Goal: Task Accomplishment & Management: Manage account settings

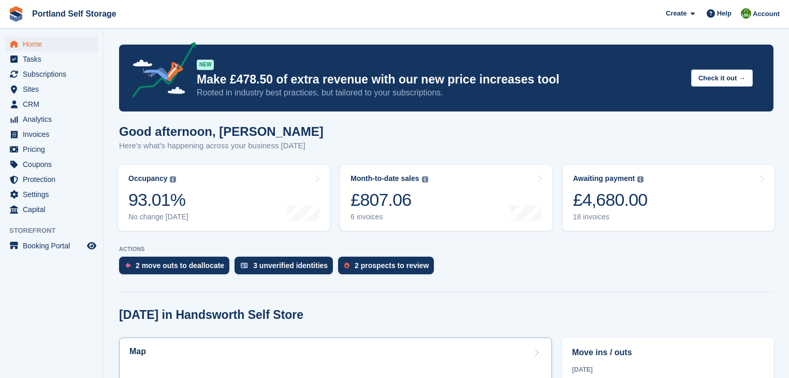
scroll to position [249, 0]
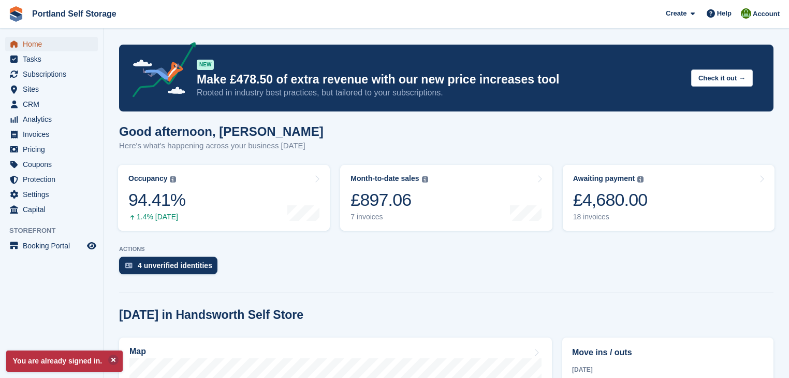
click at [34, 41] on span "Home" at bounding box center [54, 44] width 62 height 15
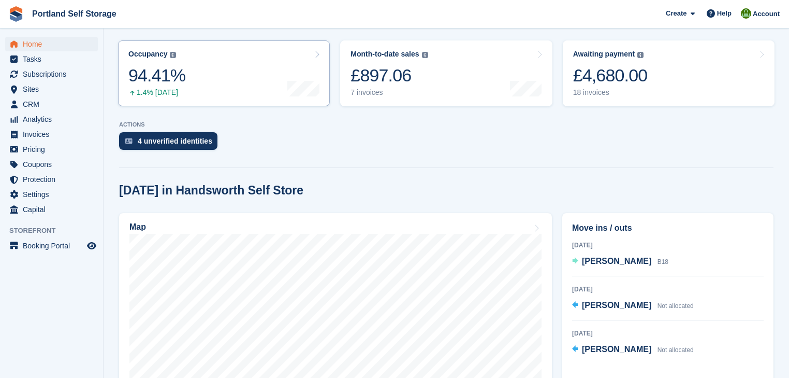
scroll to position [207, 0]
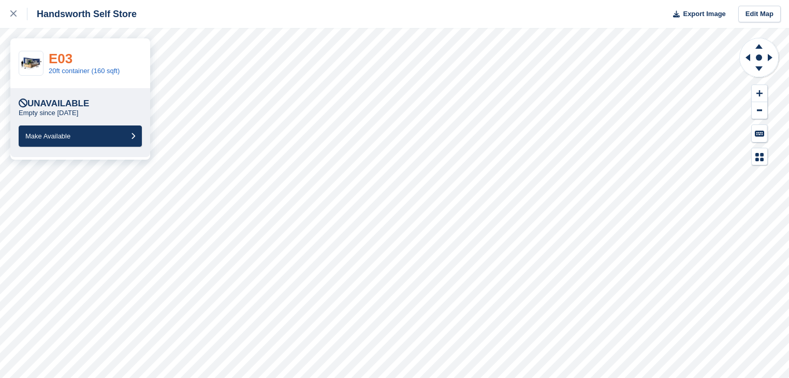
click at [59, 59] on link "E03" at bounding box center [61, 59] width 24 height 16
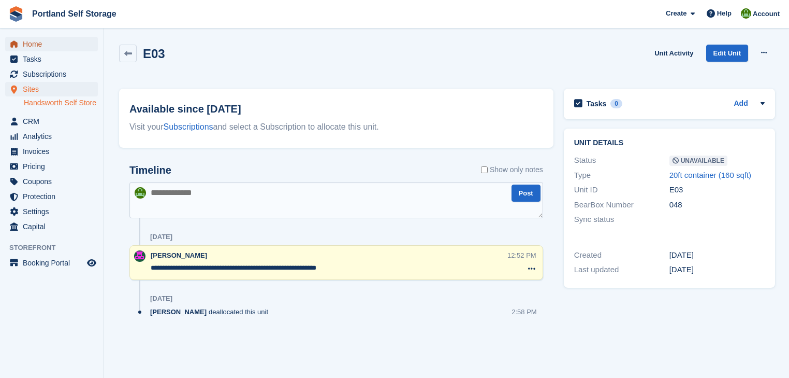
click at [39, 42] on span "Home" at bounding box center [54, 44] width 62 height 15
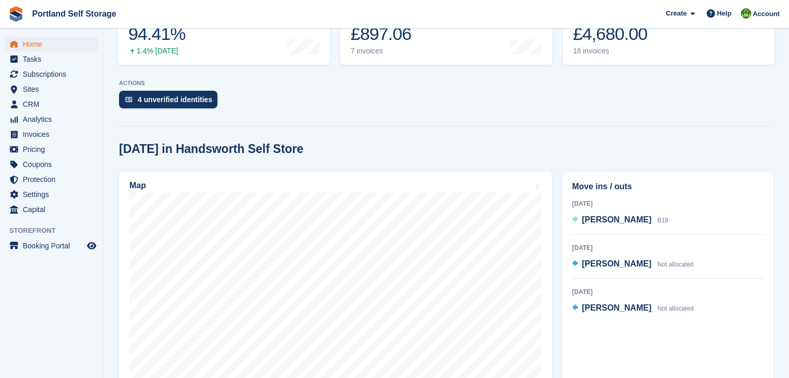
scroll to position [207, 0]
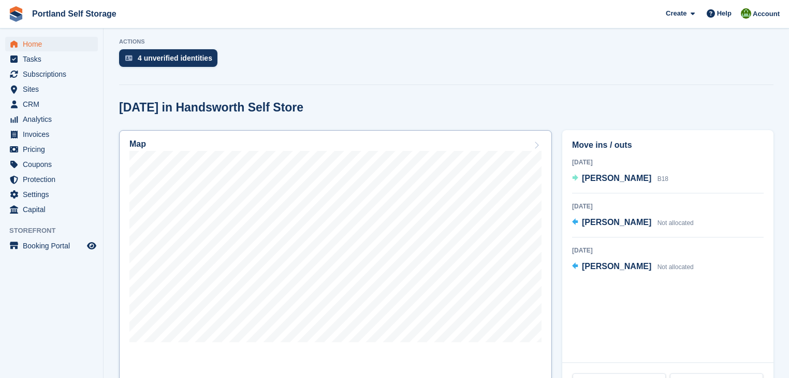
click at [349, 143] on div "Map" at bounding box center [335, 144] width 412 height 11
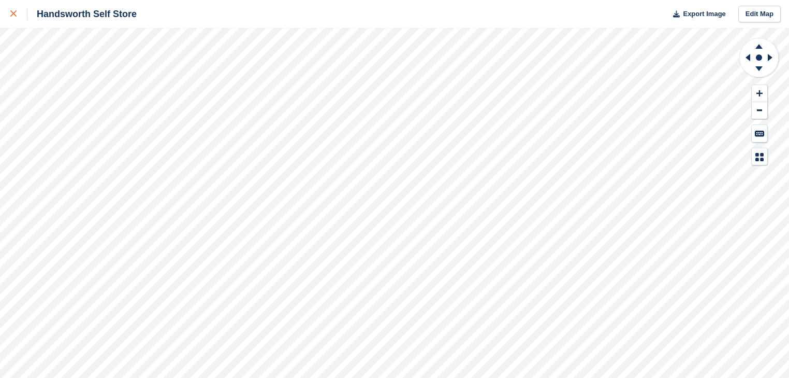
click at [12, 14] on icon at bounding box center [13, 13] width 6 height 6
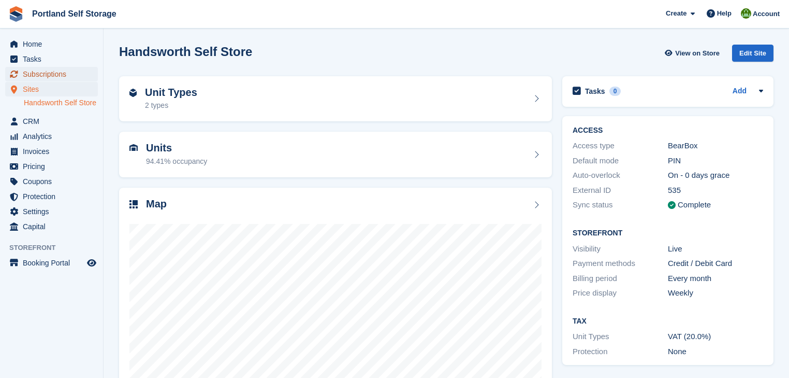
click at [41, 73] on span "Subscriptions" at bounding box center [54, 74] width 62 height 15
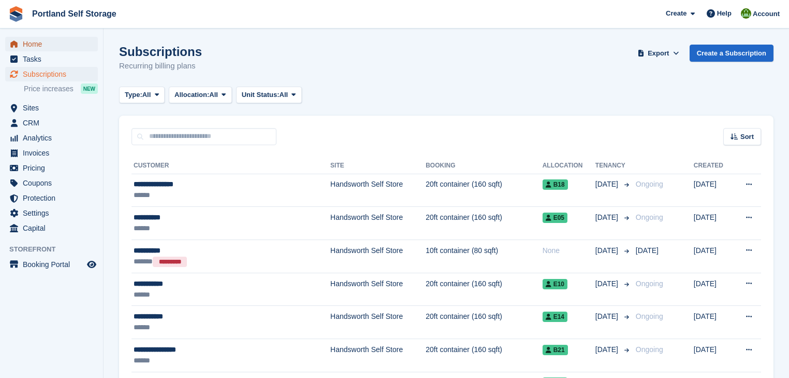
click at [34, 44] on span "Home" at bounding box center [54, 44] width 62 height 15
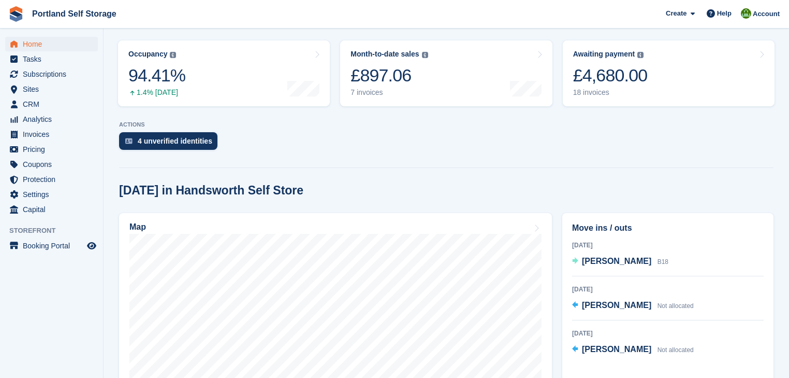
scroll to position [207, 0]
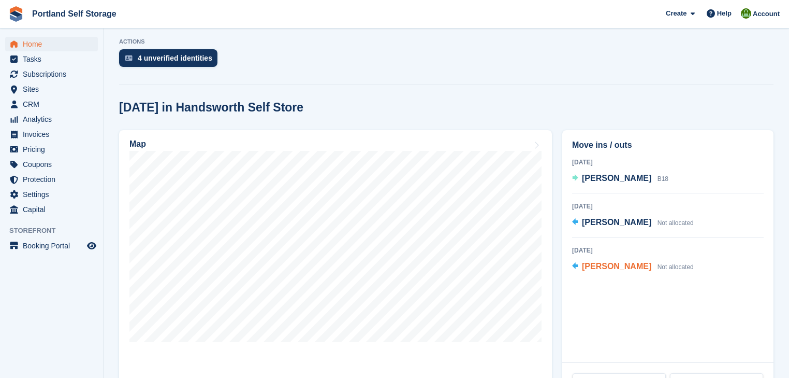
click at [610, 268] on span "[PERSON_NAME]" at bounding box center [616, 266] width 69 height 9
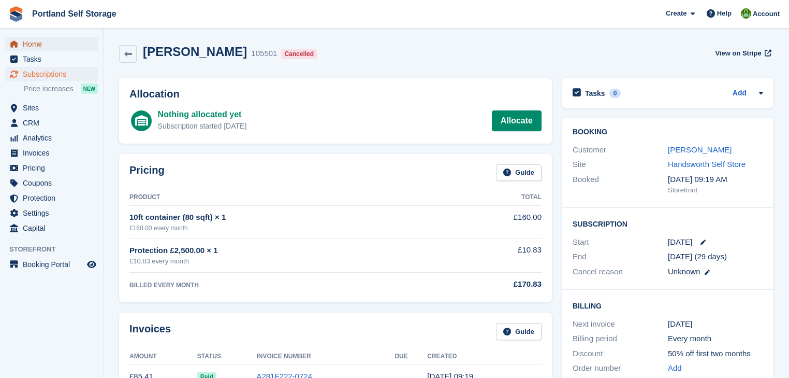
click at [35, 42] on span "Home" at bounding box center [54, 44] width 62 height 15
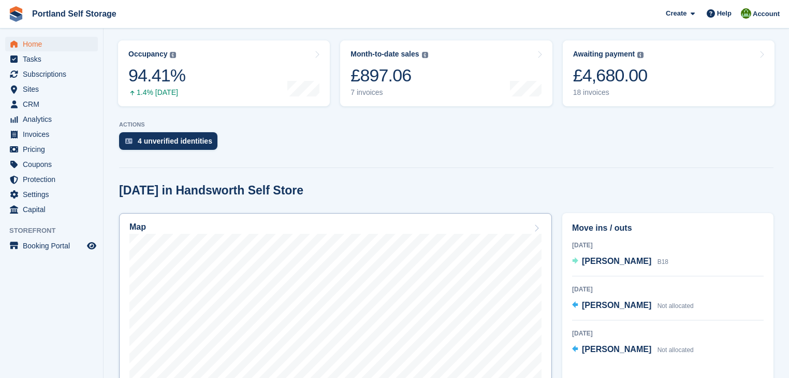
scroll to position [166, 0]
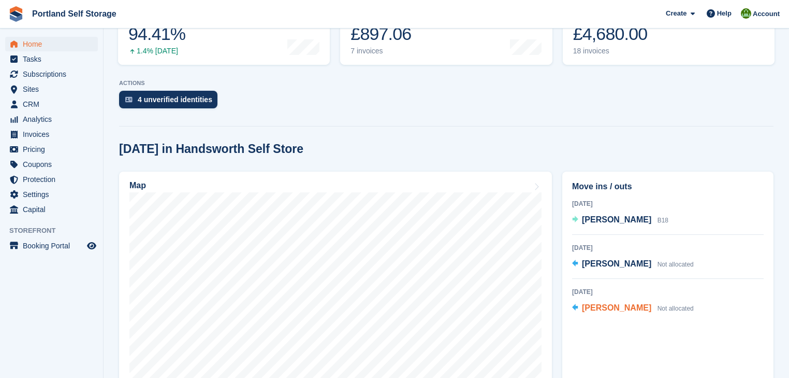
click at [612, 311] on span "[PERSON_NAME]" at bounding box center [616, 307] width 69 height 9
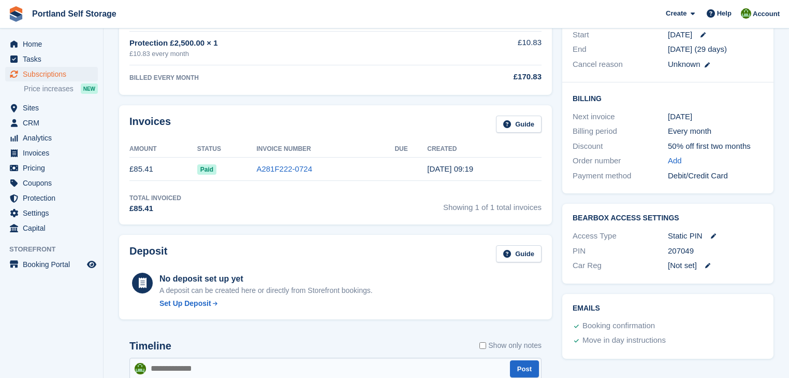
scroll to position [166, 0]
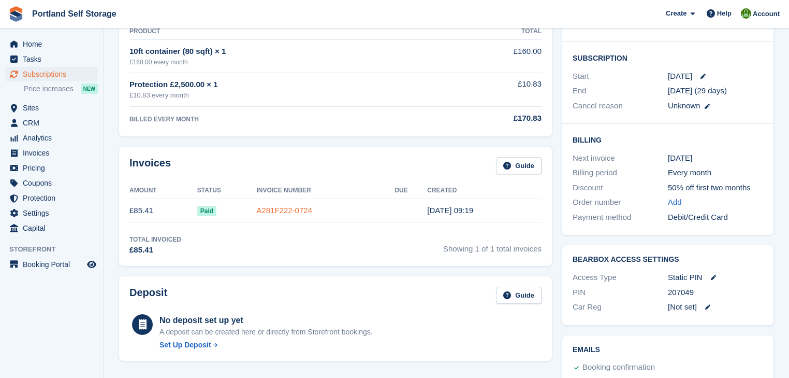
click at [289, 211] on link "A281F222-0724" at bounding box center [284, 210] width 56 height 9
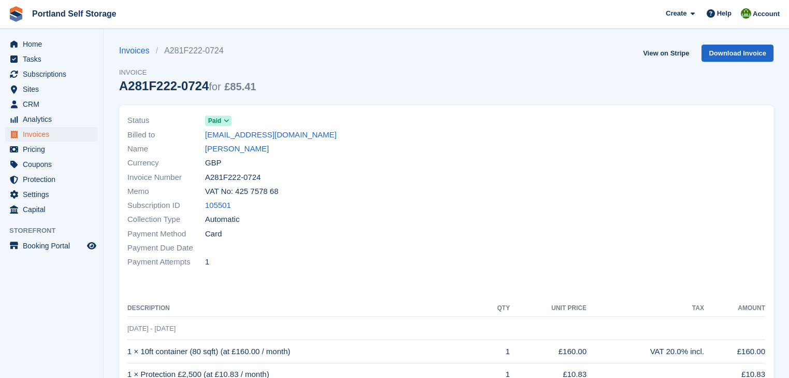
click at [229, 124] on span at bounding box center [227, 121] width 8 height 8
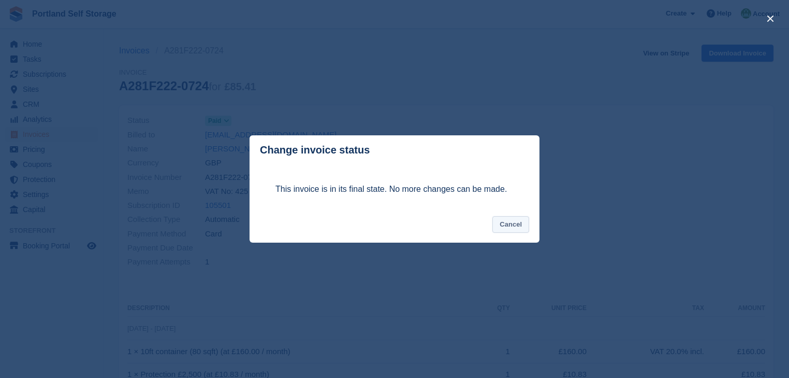
click at [510, 227] on button "Cancel" at bounding box center [511, 224] width 37 height 17
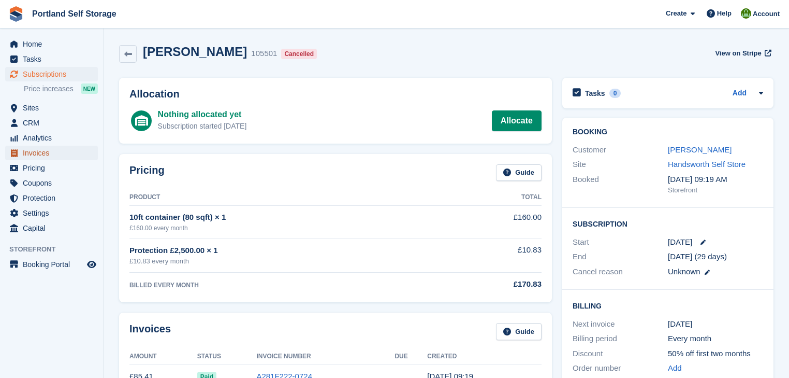
click at [39, 149] on span "Invoices" at bounding box center [54, 153] width 62 height 15
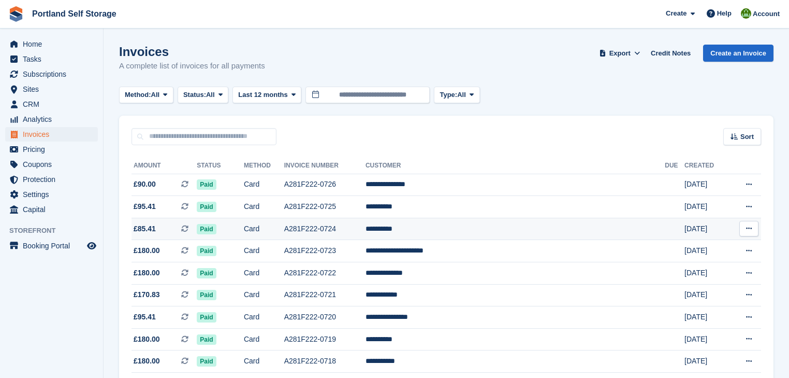
click at [750, 228] on icon at bounding box center [749, 228] width 6 height 7
click at [356, 229] on td "A281F222-0724" at bounding box center [324, 229] width 81 height 22
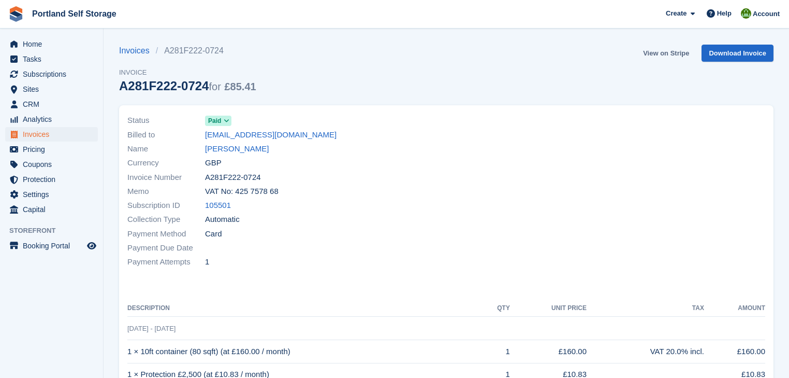
click at [668, 55] on link "View on Stripe" at bounding box center [666, 53] width 54 height 17
